Goal: Information Seeking & Learning: Learn about a topic

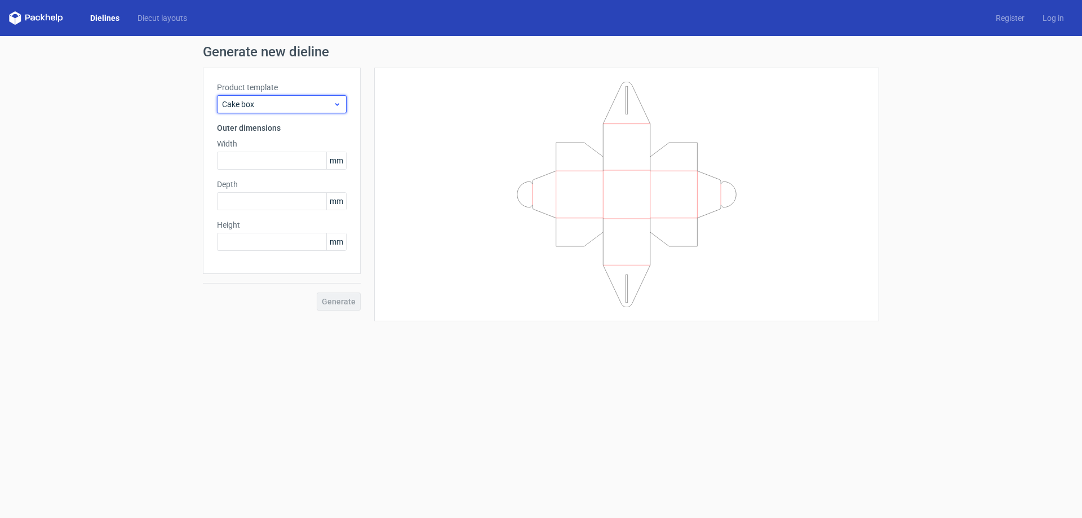
click at [291, 105] on span "Cake box" at bounding box center [277, 104] width 111 height 11
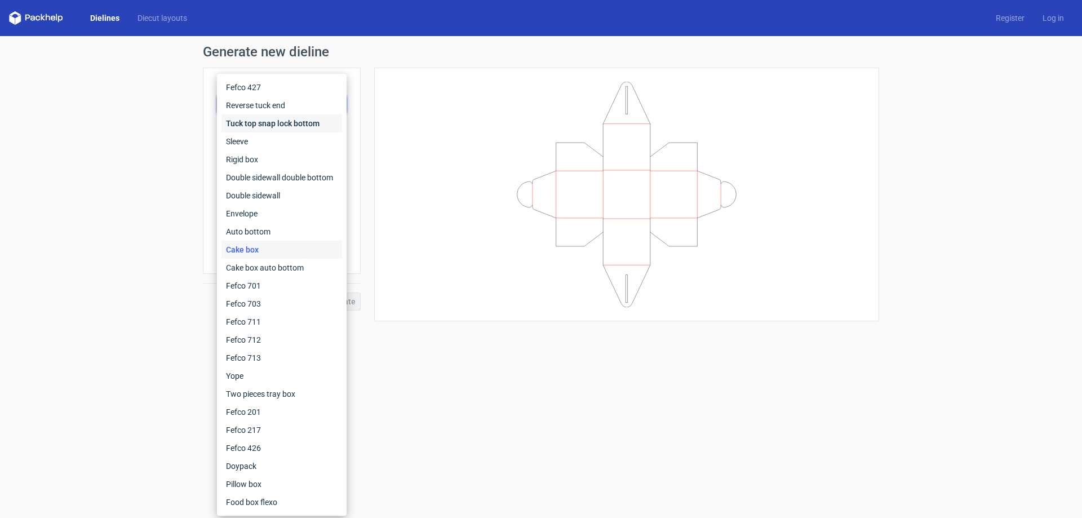
click at [288, 119] on div "Tuck top snap lock bottom" at bounding box center [281, 123] width 121 height 18
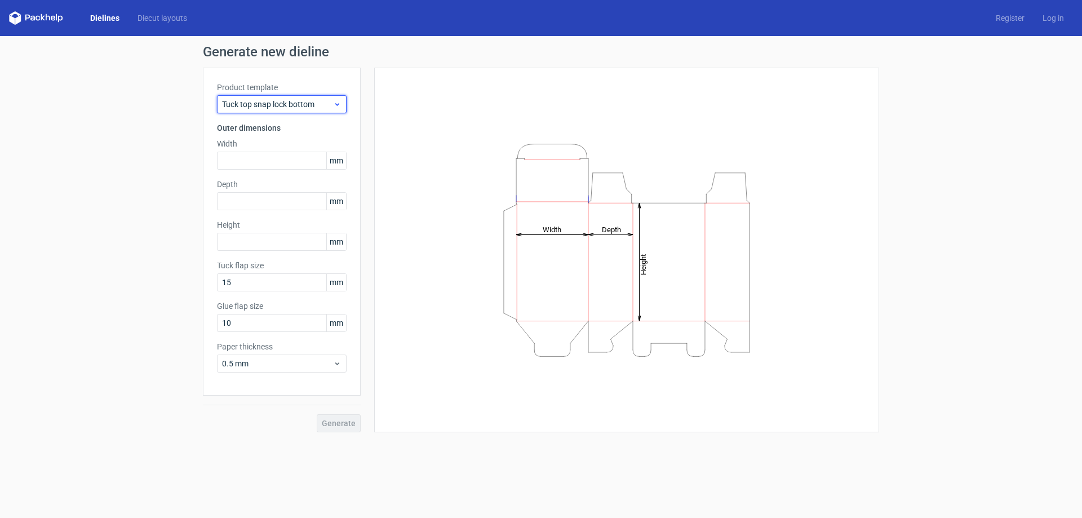
click at [291, 108] on span "Tuck top snap lock bottom" at bounding box center [277, 104] width 111 height 11
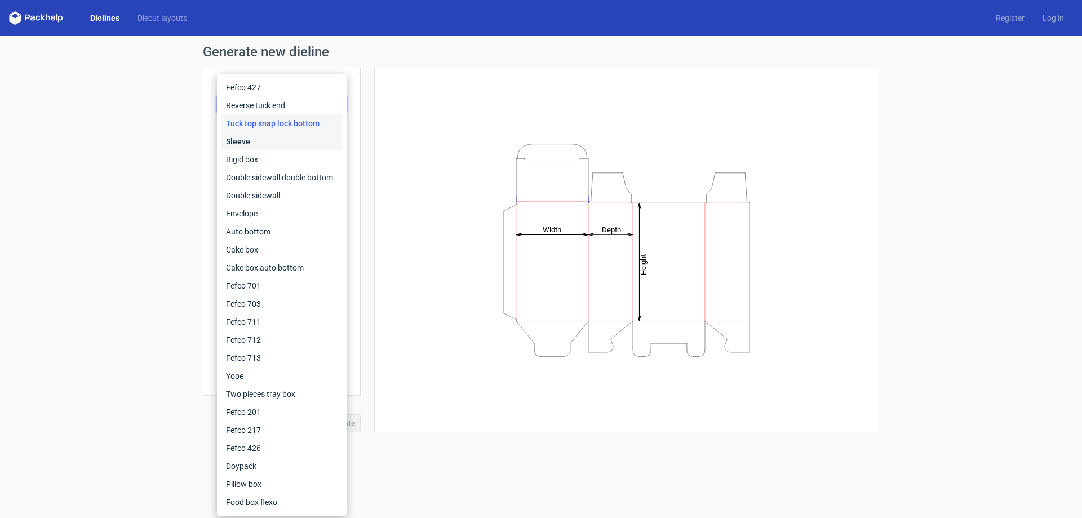
click at [261, 135] on div "Sleeve" at bounding box center [281, 141] width 121 height 18
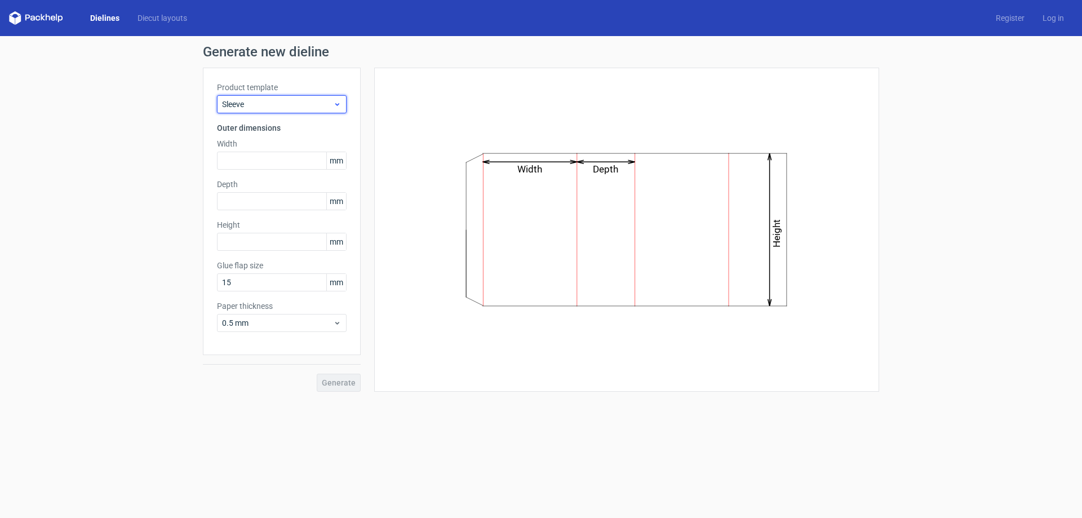
click at [291, 108] on span "Sleeve" at bounding box center [277, 104] width 111 height 11
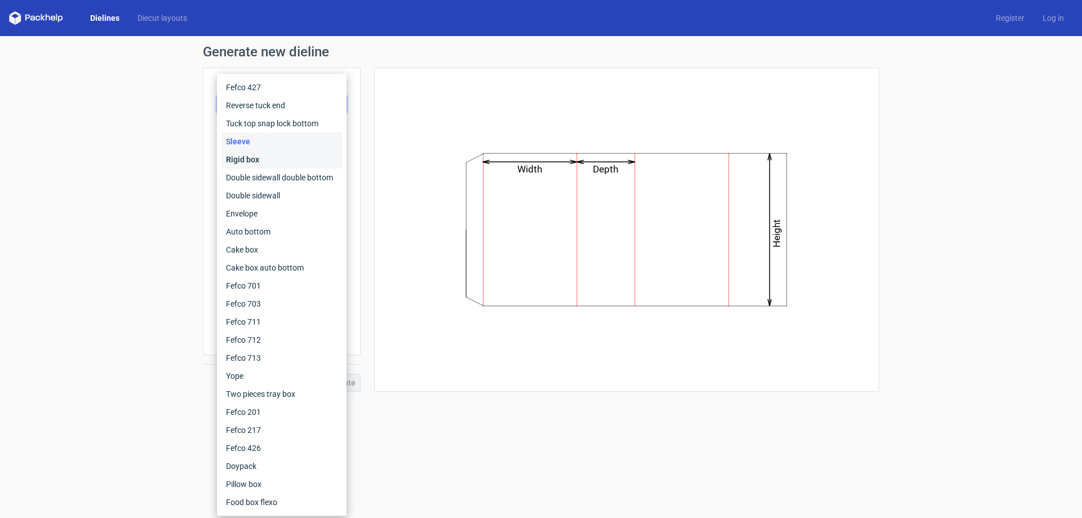
click at [248, 158] on div "Rigid box" at bounding box center [281, 159] width 121 height 18
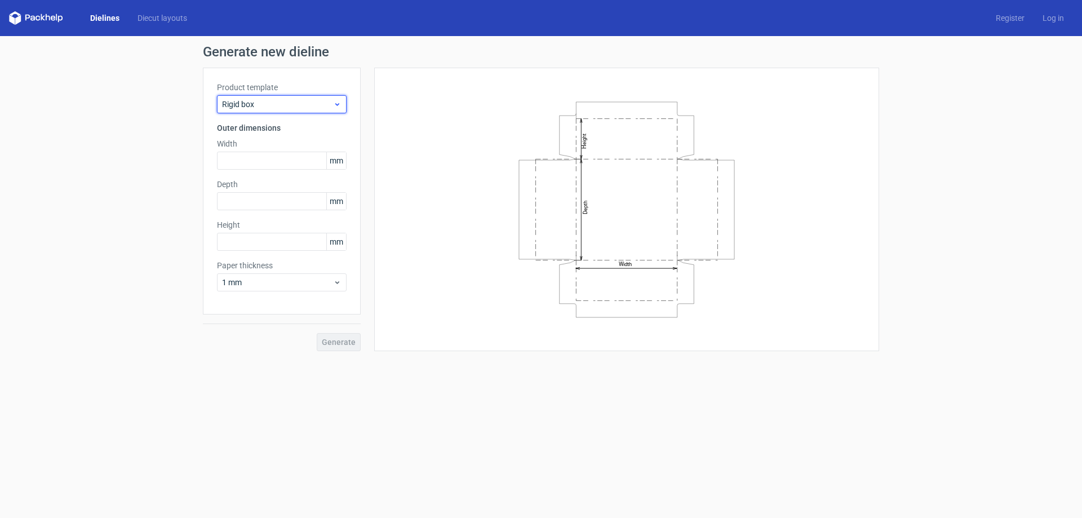
click at [291, 109] on span "Rigid box" at bounding box center [277, 104] width 111 height 11
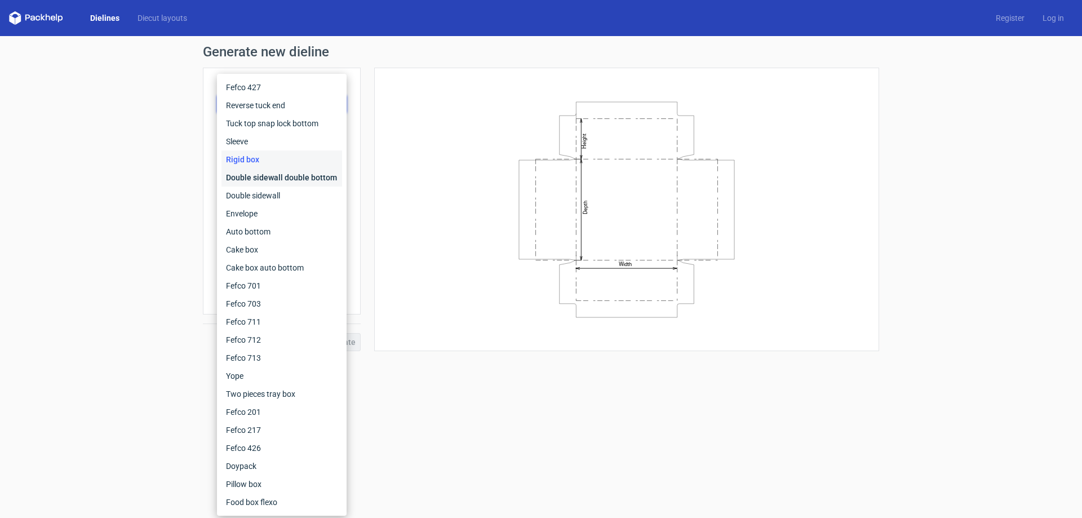
click at [252, 171] on div "Double sidewall double bottom" at bounding box center [281, 177] width 121 height 18
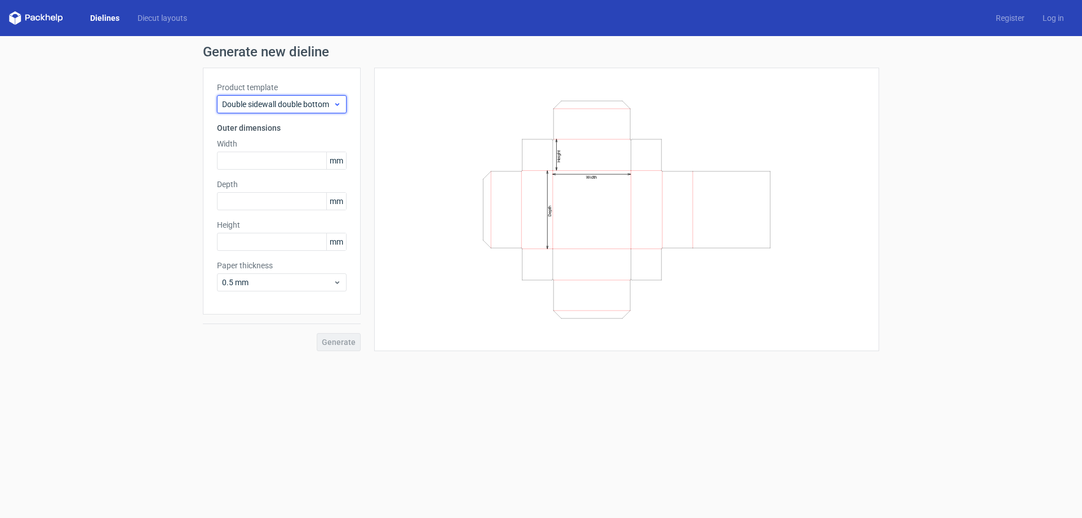
click at [285, 106] on span "Double sidewall double bottom" at bounding box center [277, 104] width 111 height 11
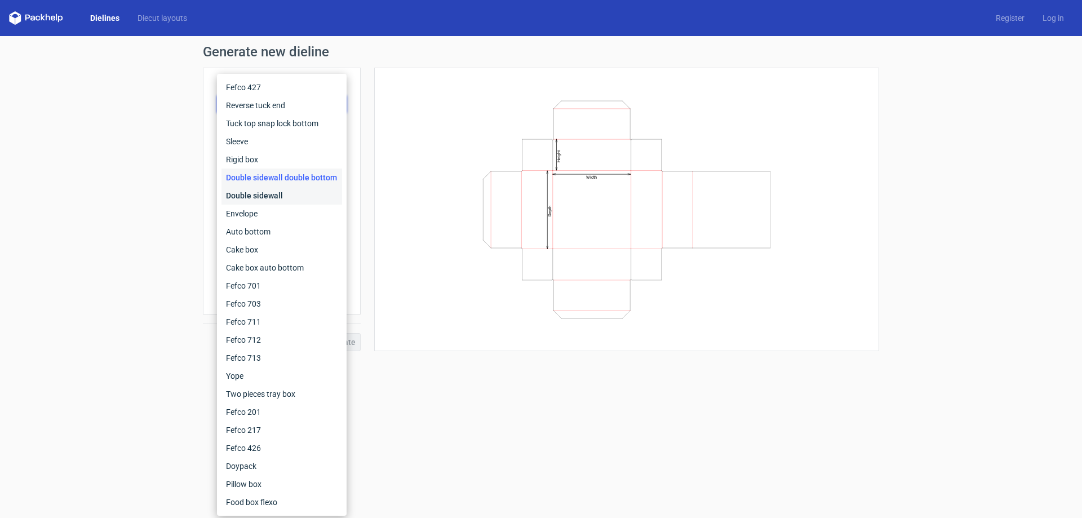
click at [257, 195] on div "Double sidewall" at bounding box center [281, 195] width 121 height 18
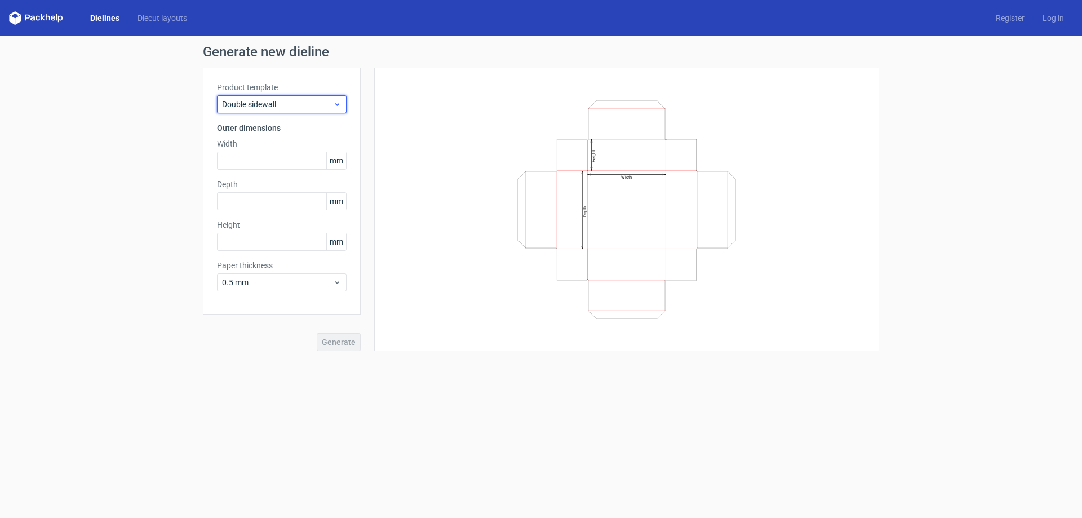
click at [290, 101] on span "Double sidewall" at bounding box center [277, 104] width 111 height 11
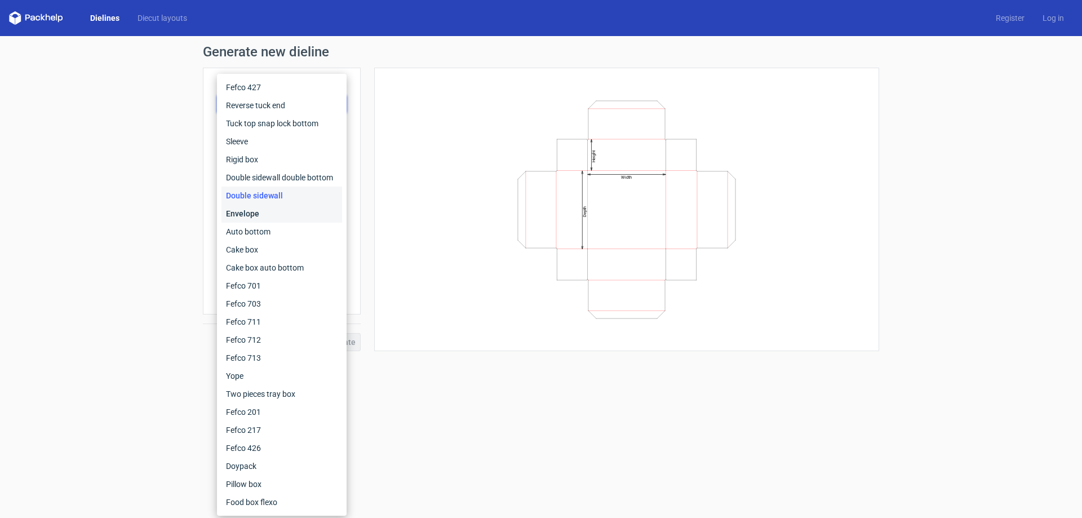
click at [255, 212] on div "Envelope" at bounding box center [281, 214] width 121 height 18
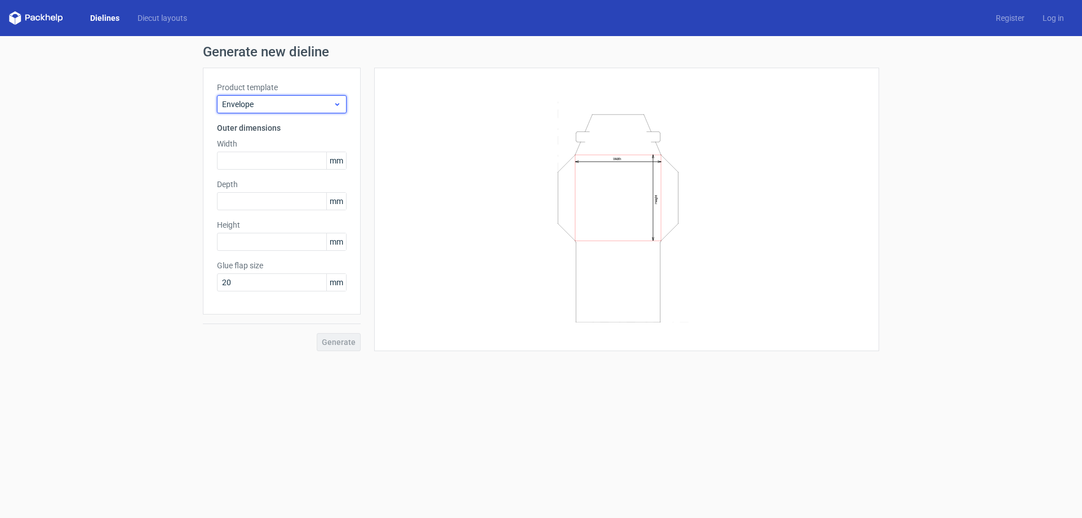
click at [277, 103] on span "Envelope" at bounding box center [277, 104] width 111 height 11
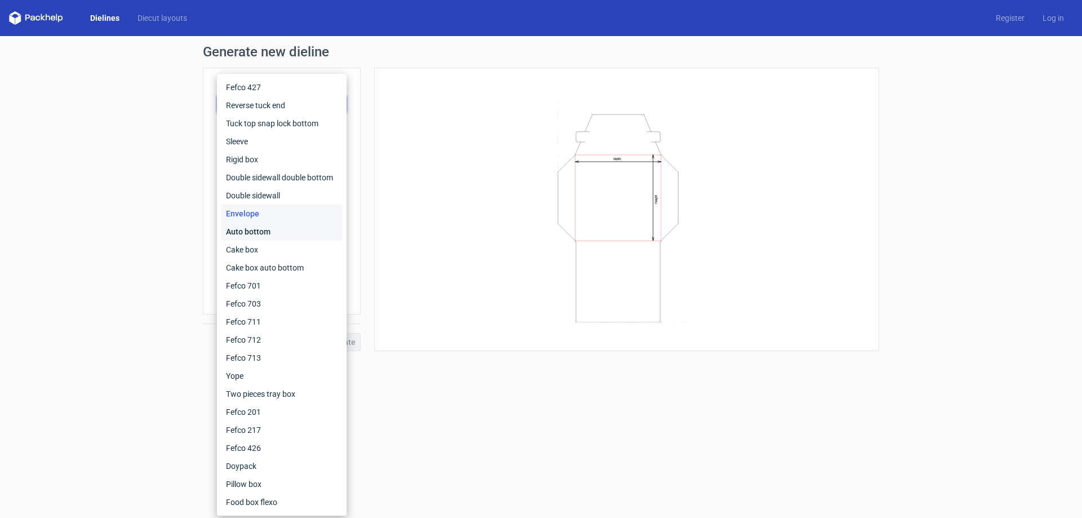
click at [253, 230] on div "Auto bottom" at bounding box center [281, 232] width 121 height 18
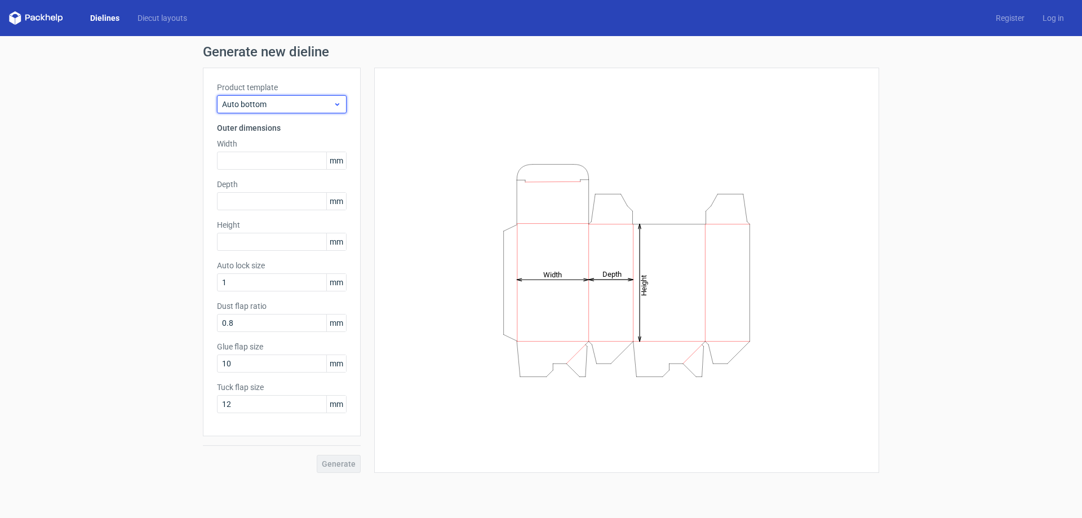
click at [263, 105] on span "Auto bottom" at bounding box center [277, 104] width 111 height 11
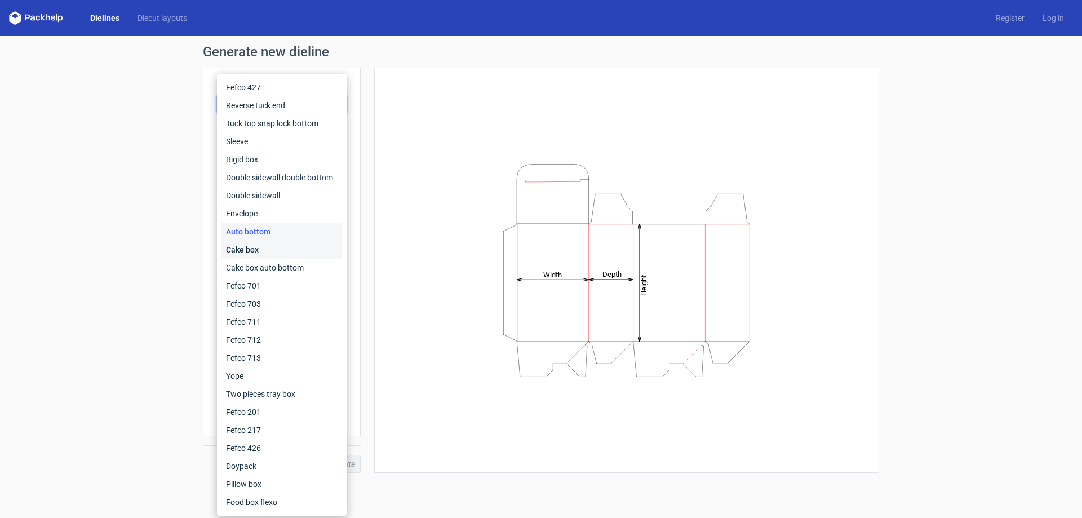
click at [248, 254] on div "Cake box" at bounding box center [281, 250] width 121 height 18
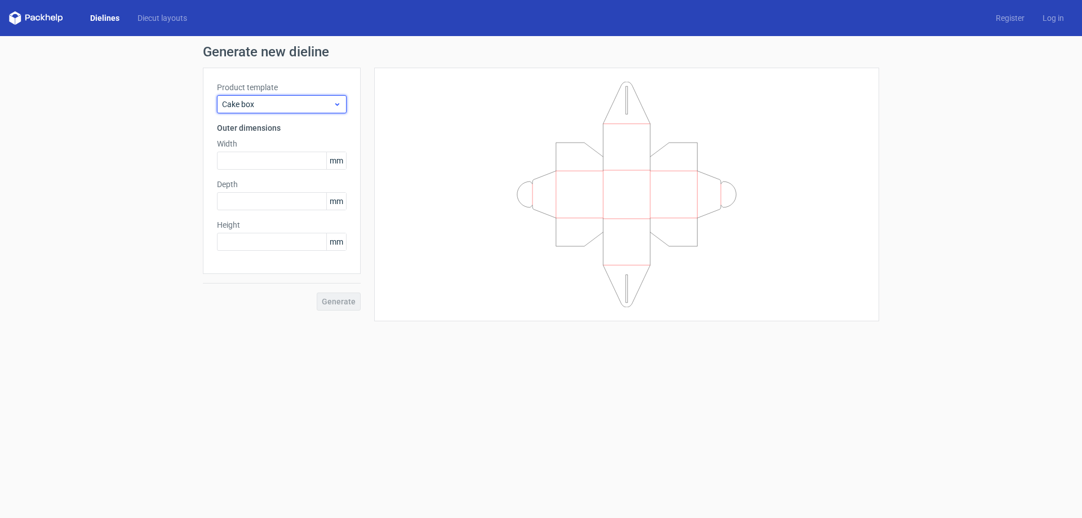
click at [272, 104] on span "Cake box" at bounding box center [277, 104] width 111 height 11
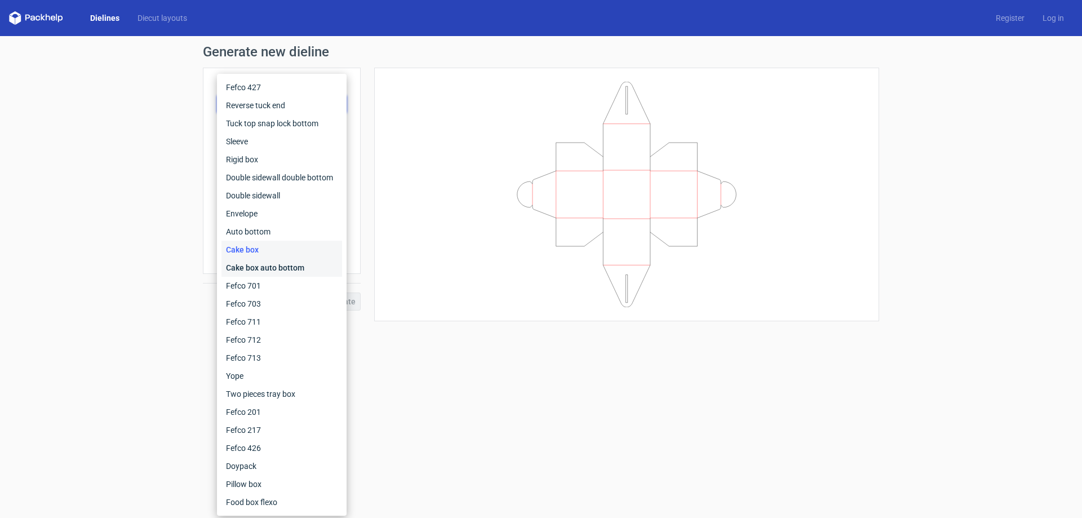
click at [250, 266] on div "Cake box auto bottom" at bounding box center [281, 268] width 121 height 18
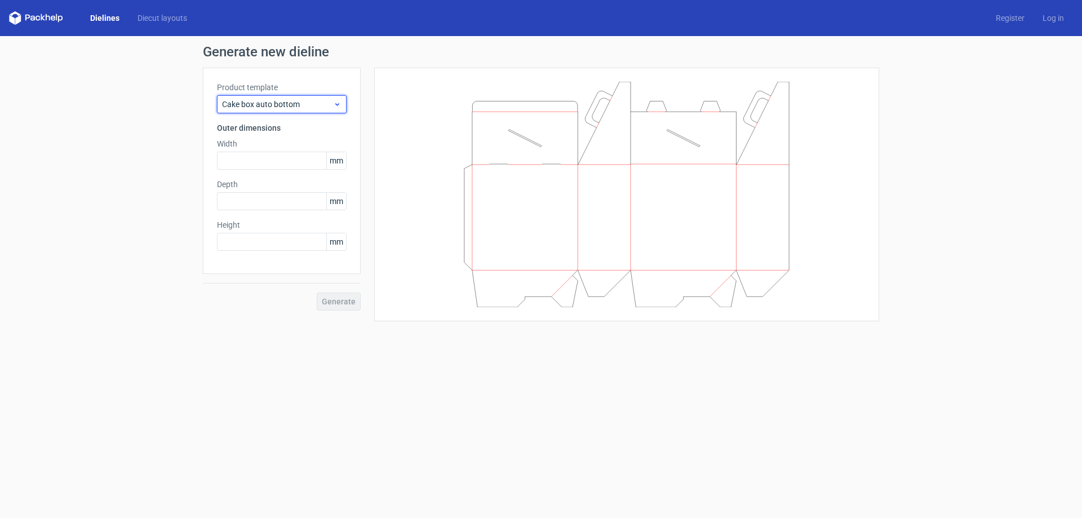
click at [274, 99] on span "Cake box auto bottom" at bounding box center [277, 104] width 111 height 11
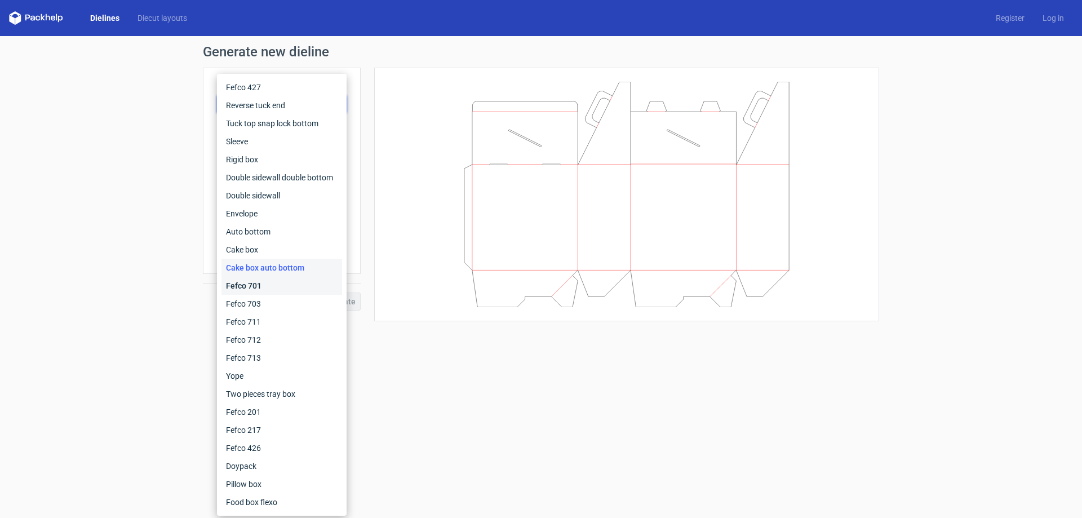
click at [241, 286] on div "Fefco 701" at bounding box center [281, 286] width 121 height 18
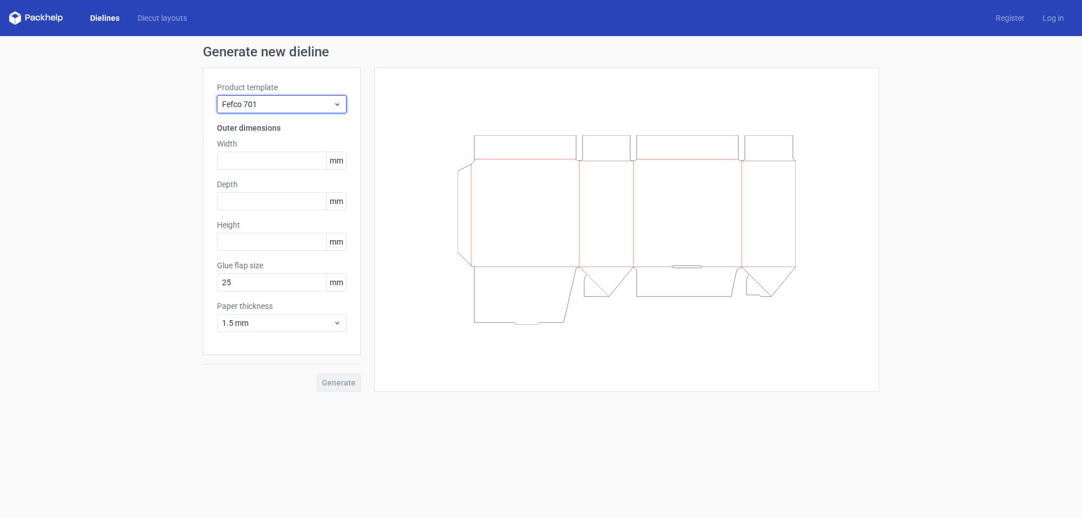
click at [265, 109] on span "Fefco 701" at bounding box center [277, 104] width 111 height 11
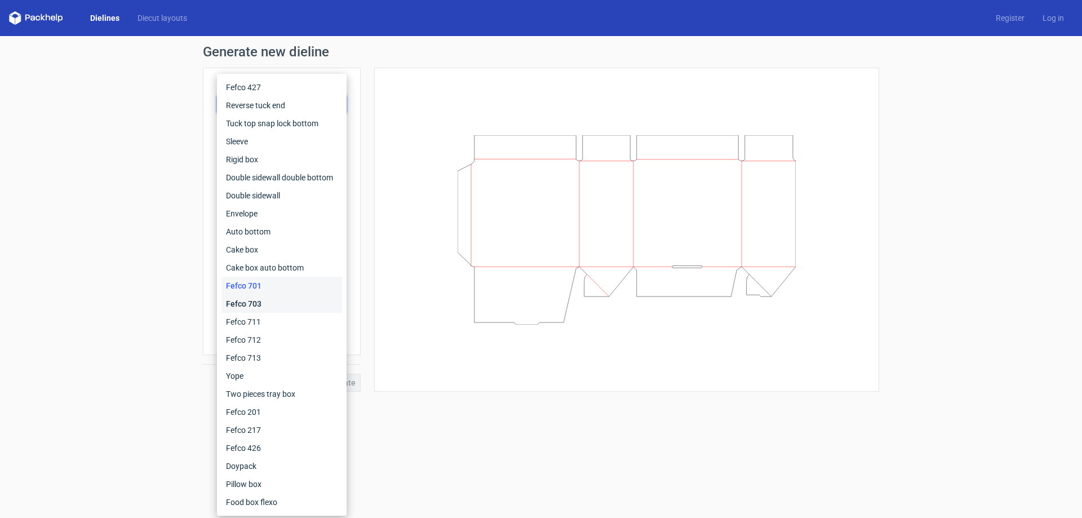
click at [257, 307] on div "Fefco 703" at bounding box center [281, 304] width 121 height 18
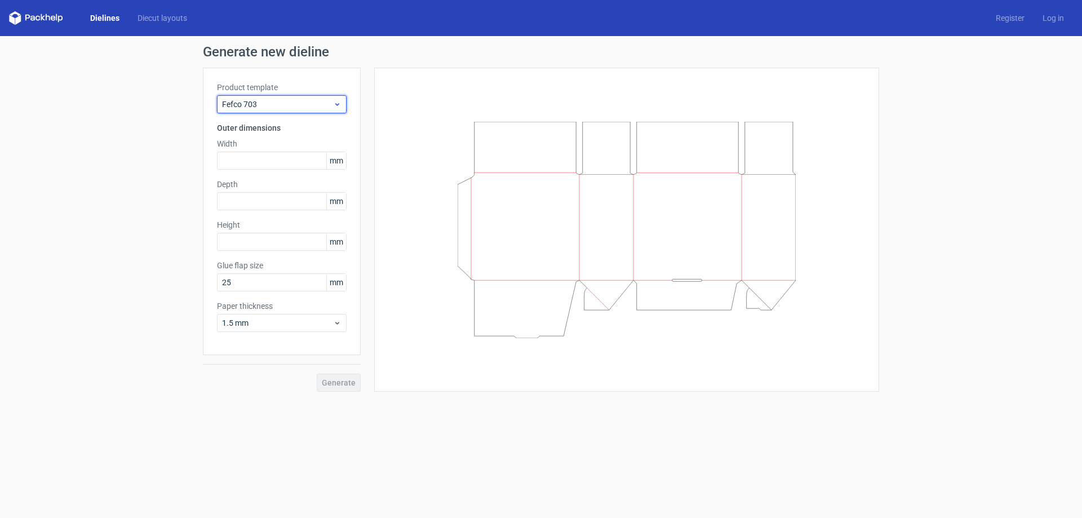
click at [313, 101] on span "Fefco 703" at bounding box center [277, 104] width 111 height 11
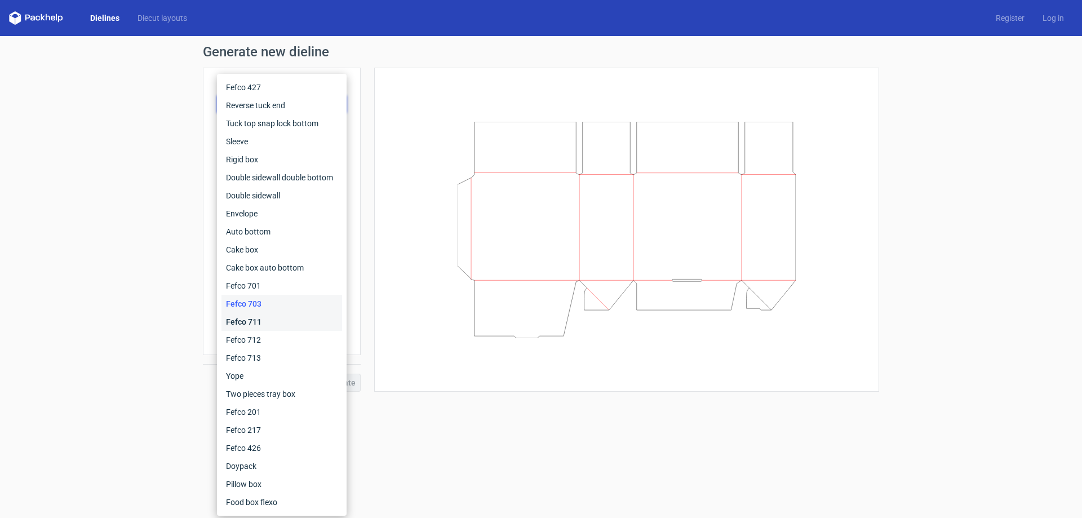
click at [260, 322] on div "Fefco 711" at bounding box center [281, 322] width 121 height 18
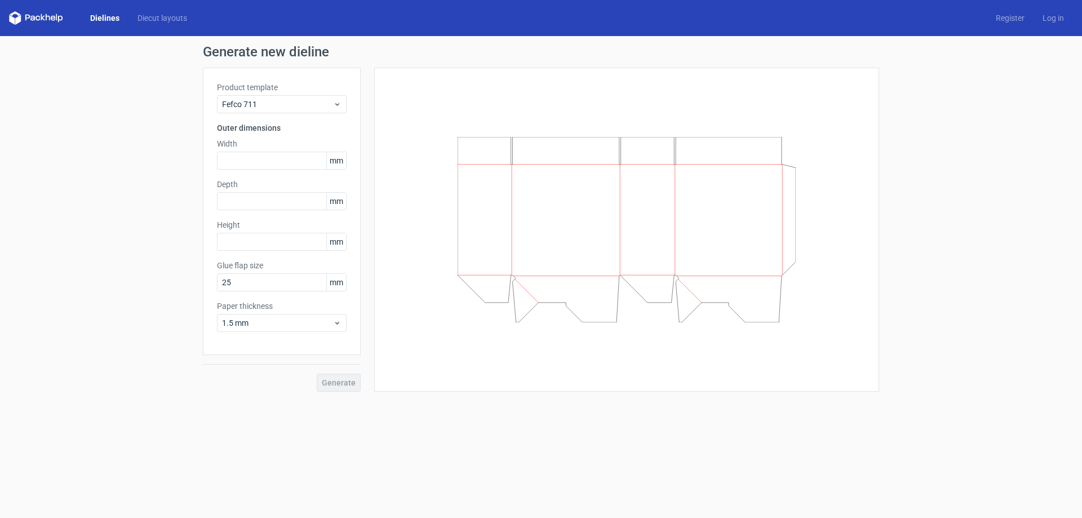
click at [299, 92] on label "Product template" at bounding box center [282, 87] width 130 height 11
click at [299, 106] on span "Fefco 711" at bounding box center [277, 104] width 111 height 11
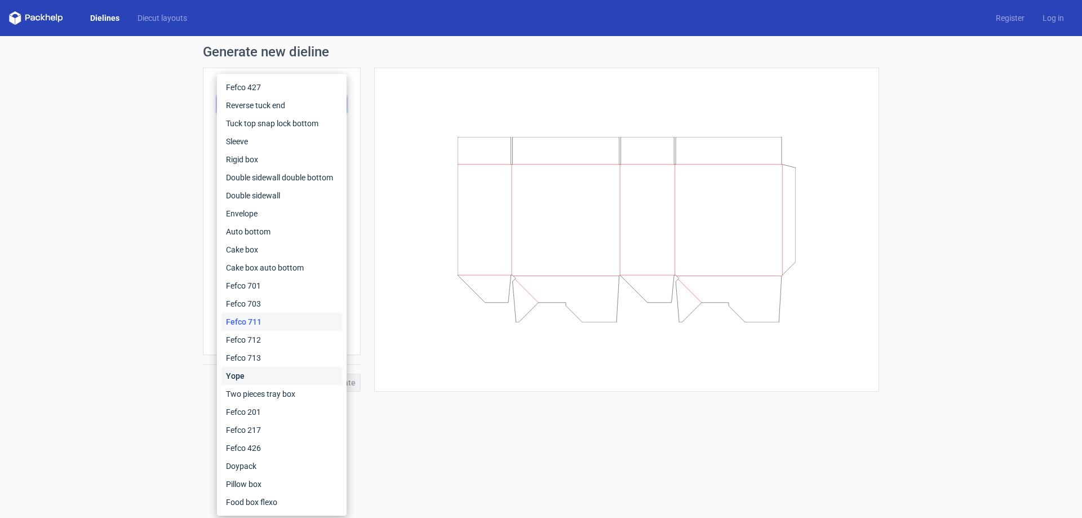
click at [248, 371] on div "Yope" at bounding box center [281, 376] width 121 height 18
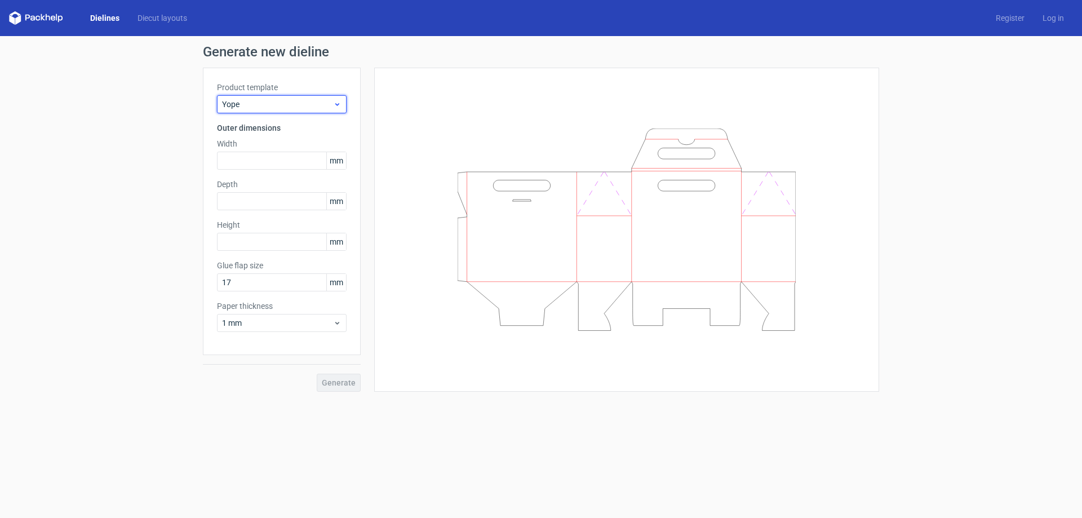
click at [284, 105] on span "Yope" at bounding box center [277, 104] width 111 height 11
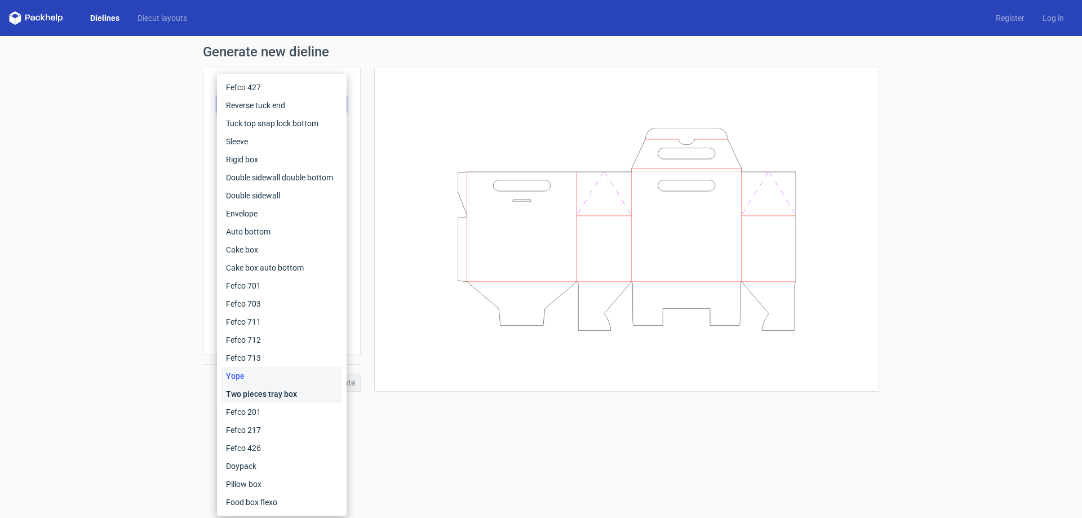
click at [263, 397] on div "Two pieces tray box" at bounding box center [281, 394] width 121 height 18
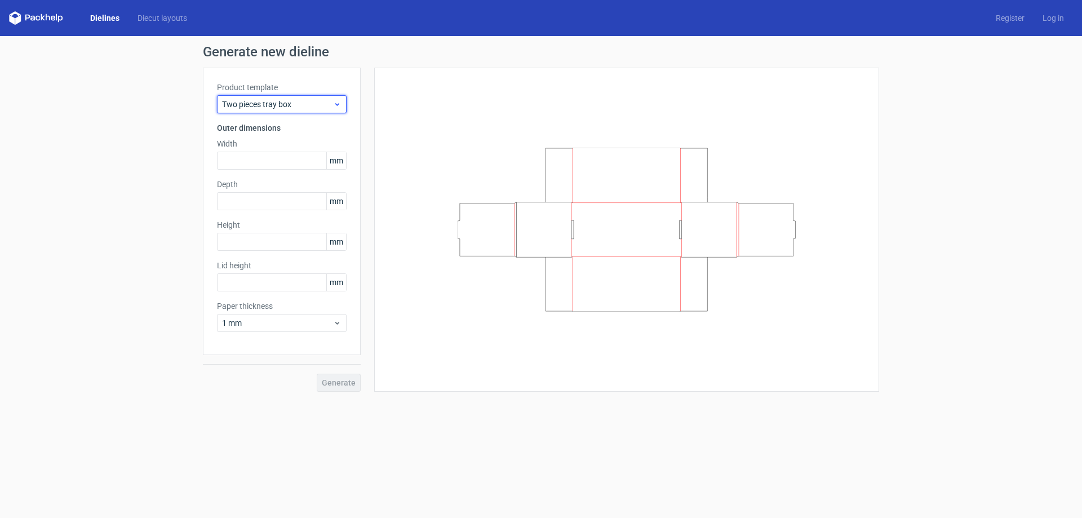
click at [281, 107] on span "Two pieces tray box" at bounding box center [277, 104] width 111 height 11
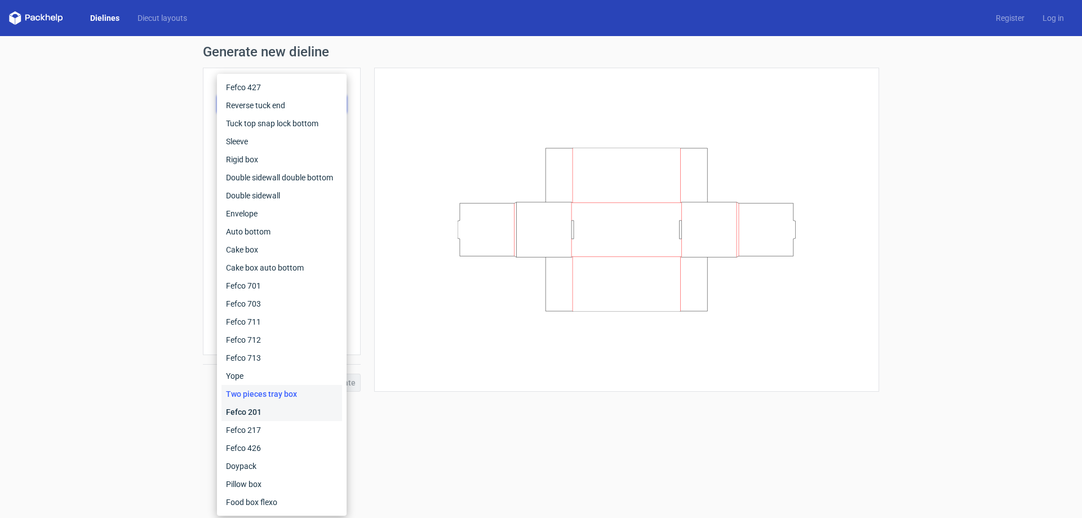
click at [273, 412] on div "Fefco 201" at bounding box center [281, 412] width 121 height 18
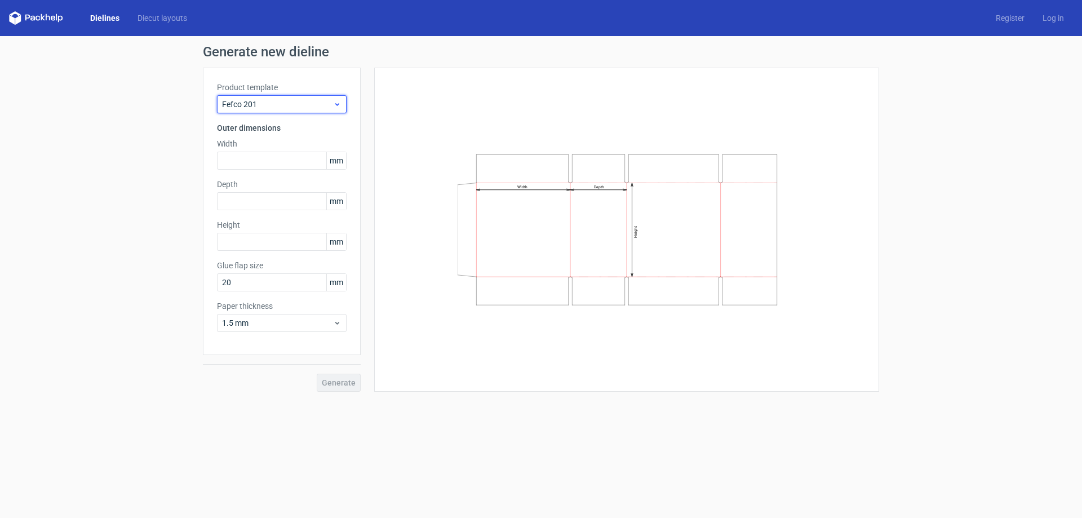
click at [274, 105] on span "Fefco 201" at bounding box center [277, 104] width 111 height 11
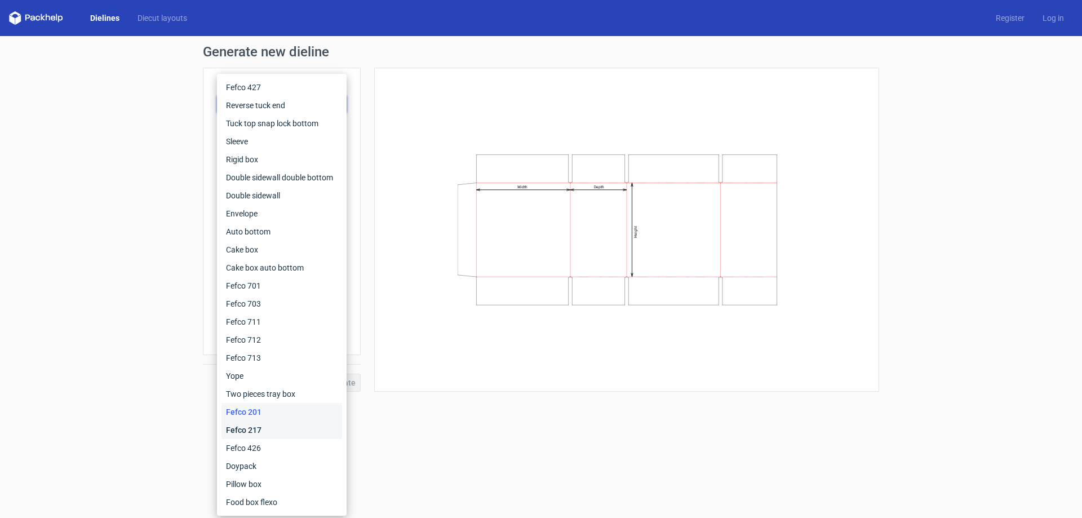
click at [254, 425] on div "Fefco 217" at bounding box center [281, 430] width 121 height 18
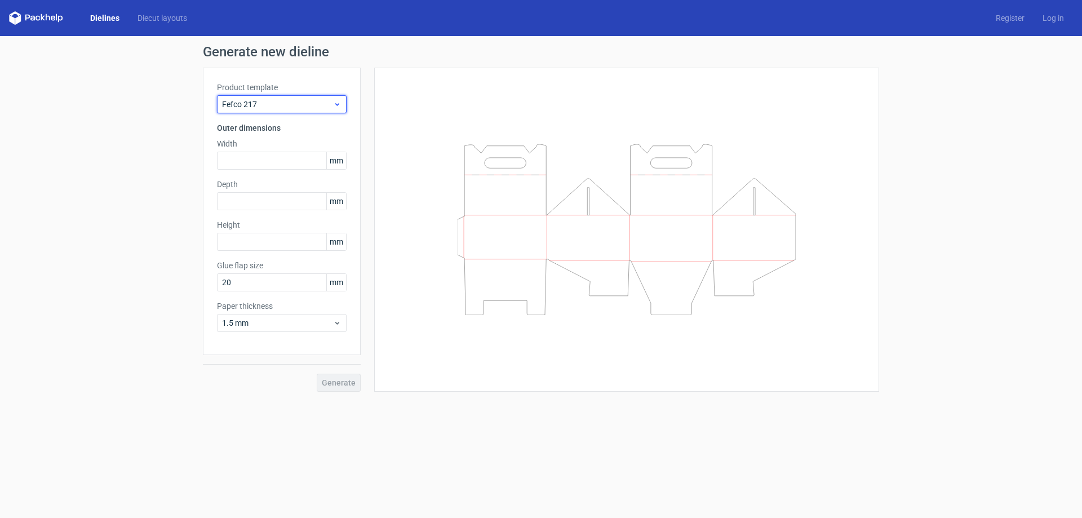
click at [279, 103] on span "Fefco 217" at bounding box center [277, 104] width 111 height 11
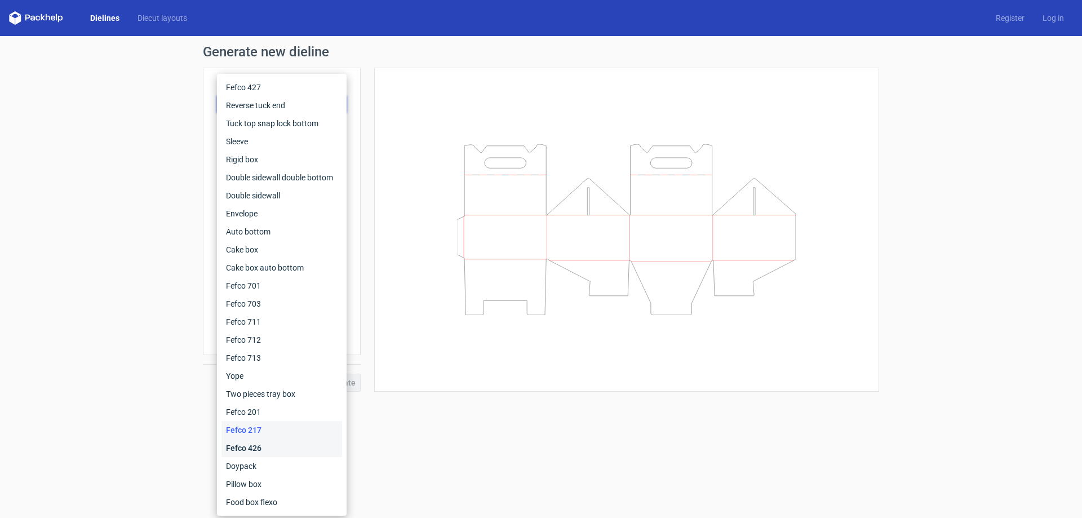
click at [249, 442] on div "Fefco 426" at bounding box center [281, 448] width 121 height 18
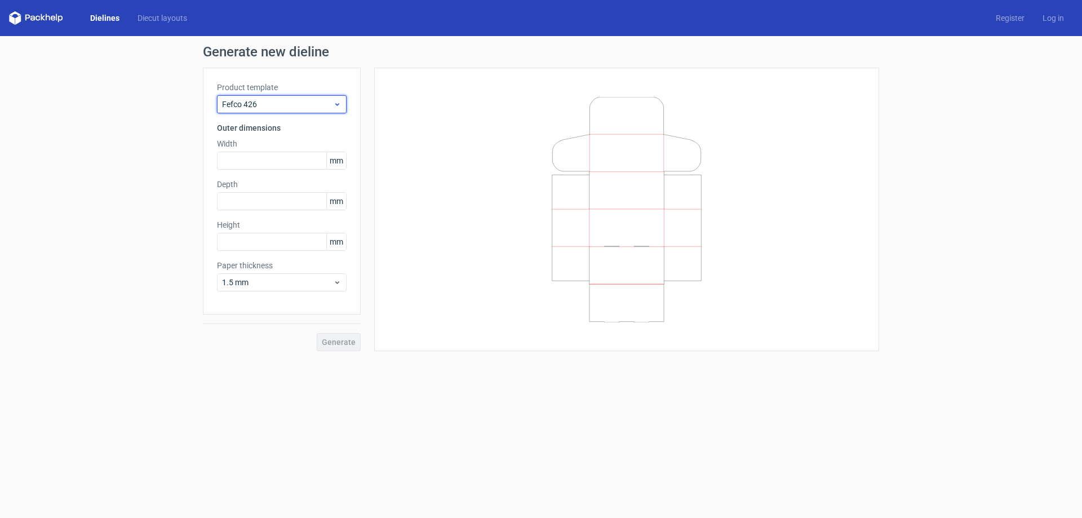
click at [291, 99] on span "Fefco 426" at bounding box center [277, 104] width 111 height 11
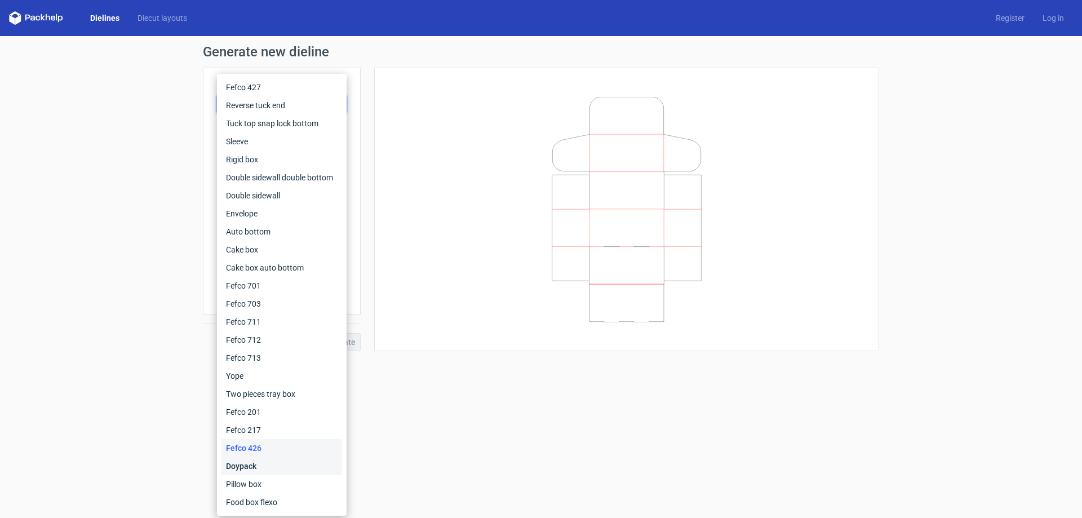
click at [243, 464] on div "Doypack" at bounding box center [281, 466] width 121 height 18
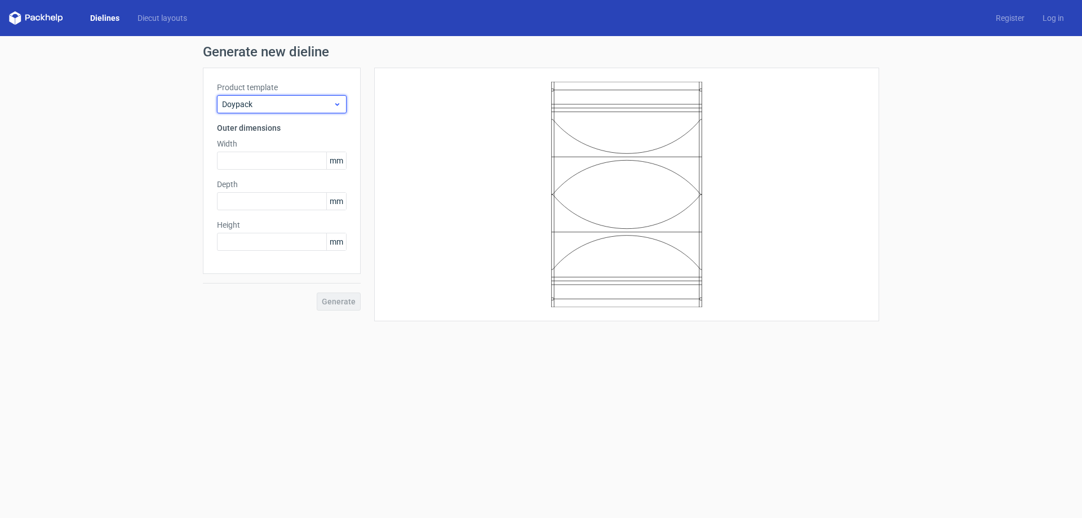
click at [321, 101] on span "Doypack" at bounding box center [277, 104] width 111 height 11
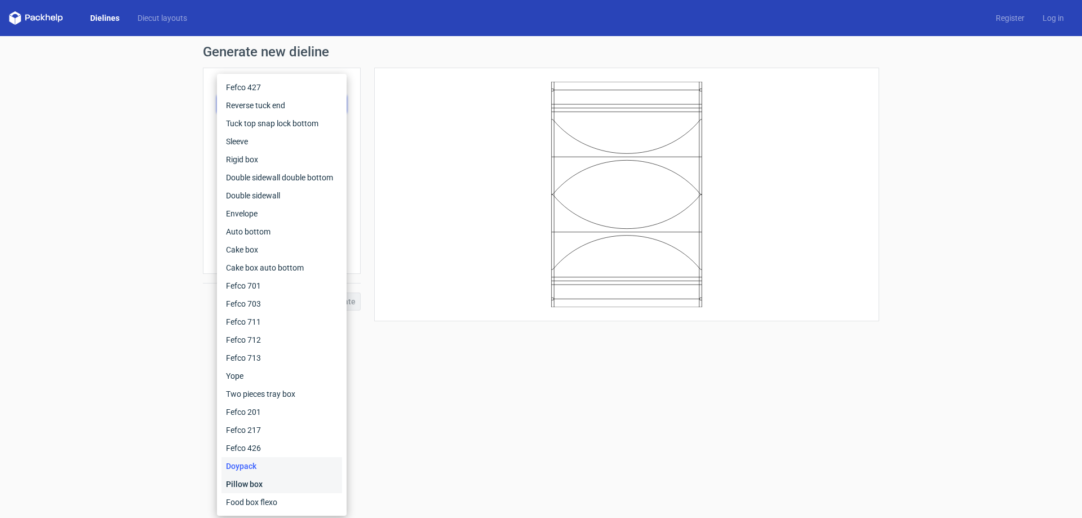
click at [252, 483] on div "Pillow box" at bounding box center [281, 484] width 121 height 18
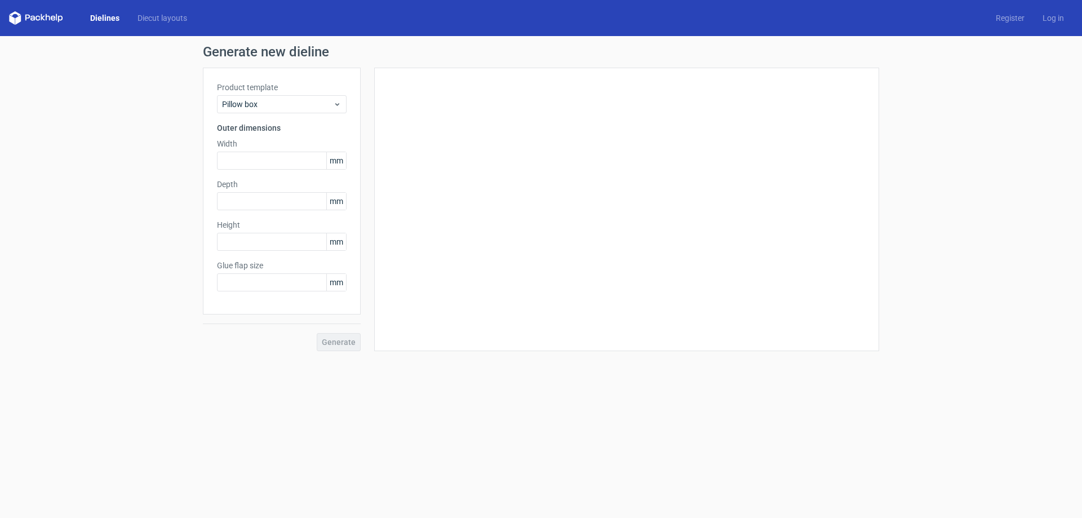
type input "20"
click at [268, 104] on span "Pillow box" at bounding box center [277, 104] width 111 height 11
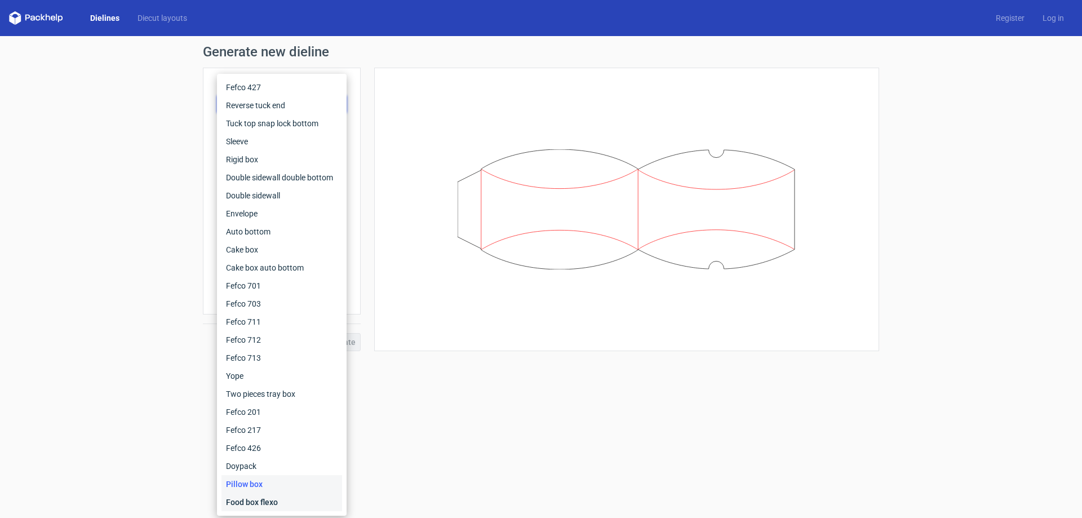
click at [254, 499] on div "Food box flexo" at bounding box center [281, 502] width 121 height 18
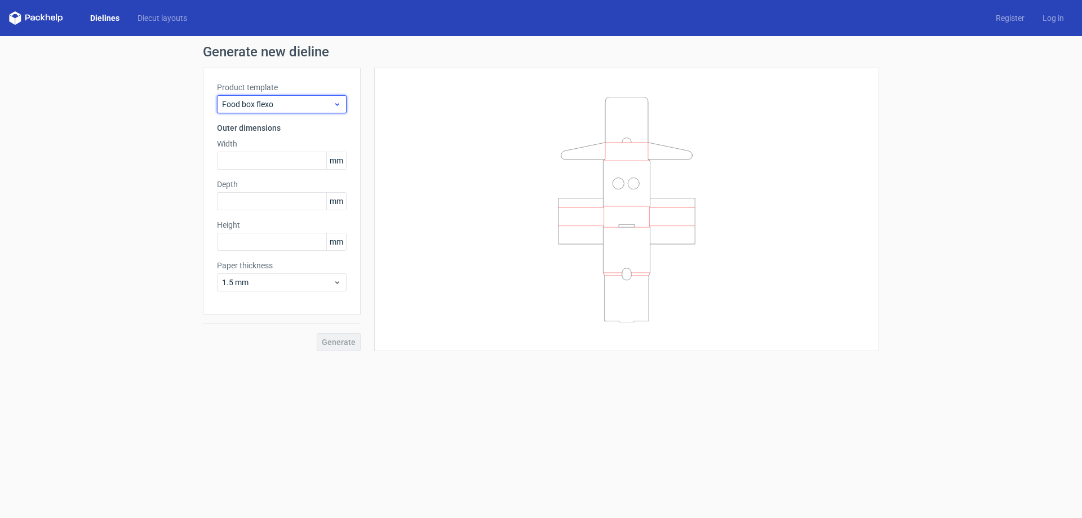
click at [306, 103] on span "Food box flexo" at bounding box center [277, 104] width 111 height 11
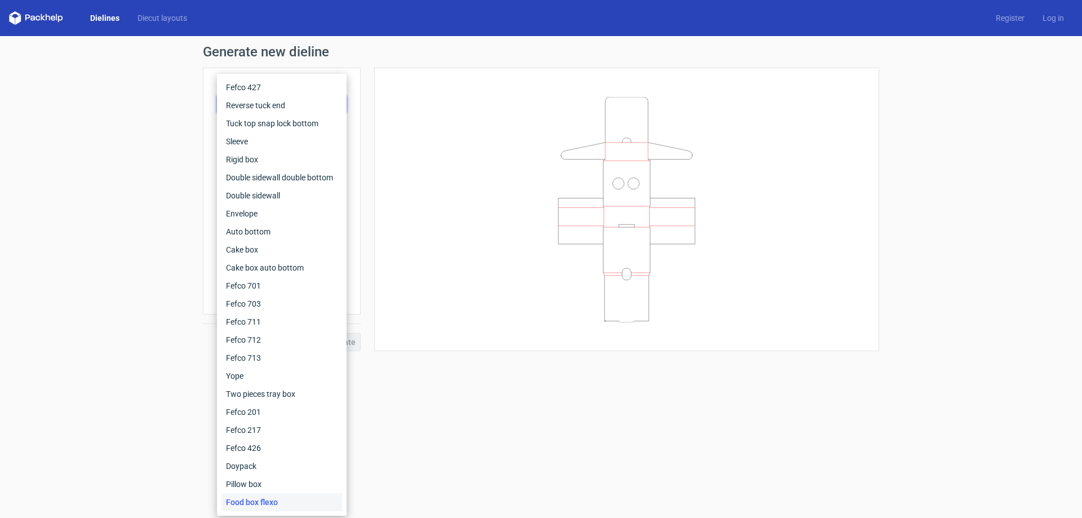
click at [438, 420] on form "Generate new dieline Product template Food box flexo Outer dimensions Width mm …" at bounding box center [541, 277] width 1082 height 482
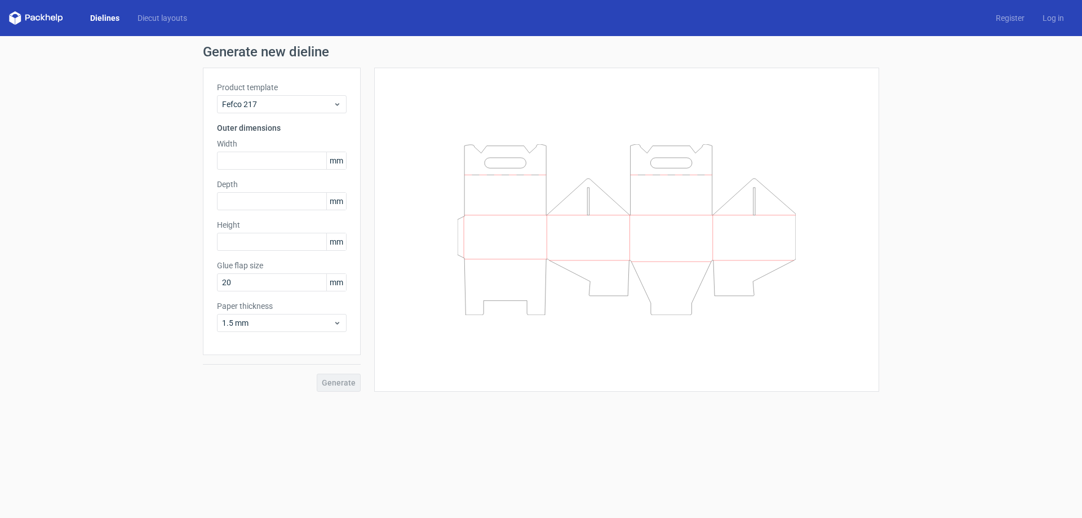
click at [43, 17] on polygon at bounding box center [43, 17] width 5 height 7
